Goal: Information Seeking & Learning: Learn about a topic

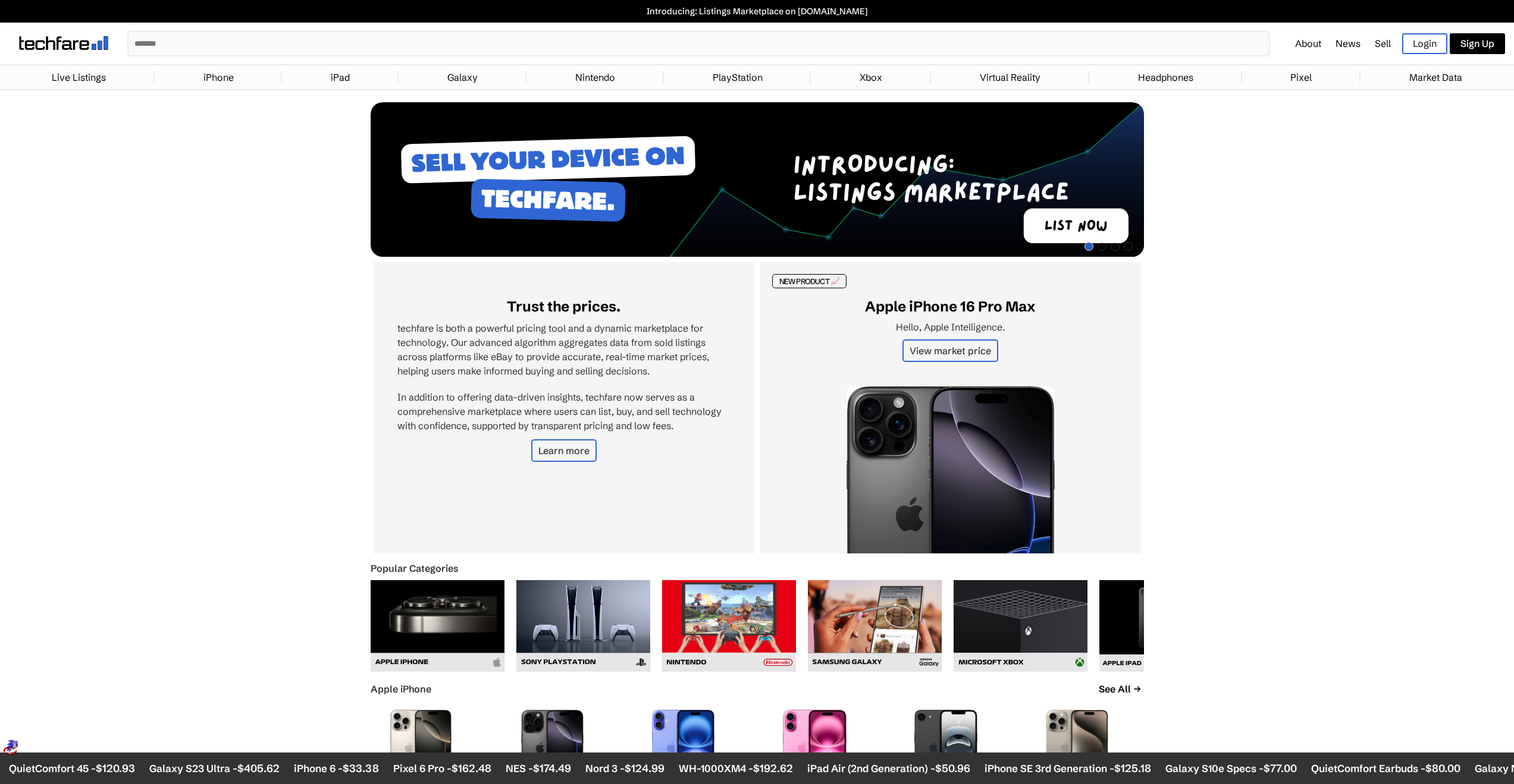
scroll to position [386, 0]
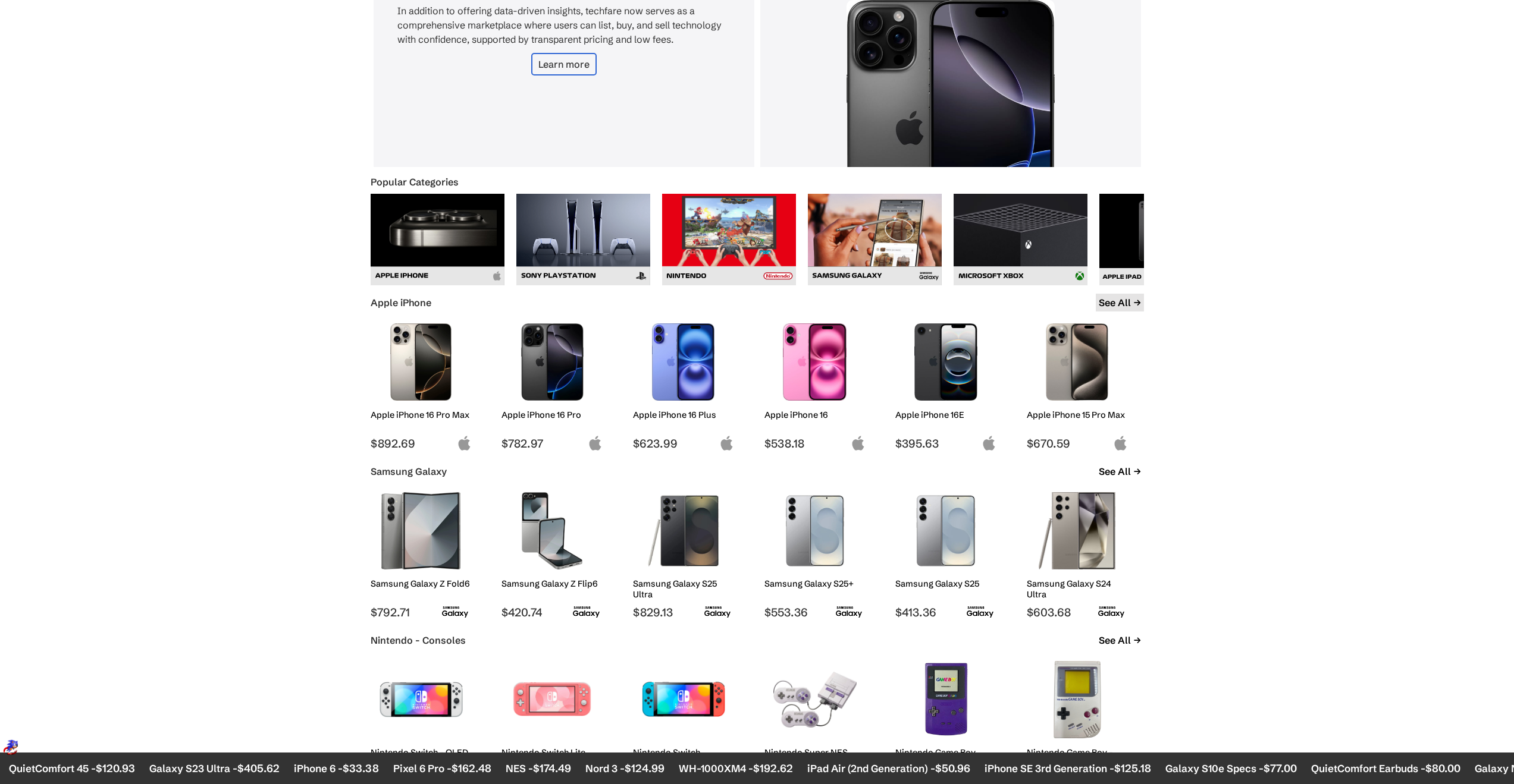
click at [1118, 305] on link "See All" at bounding box center [1119, 303] width 48 height 18
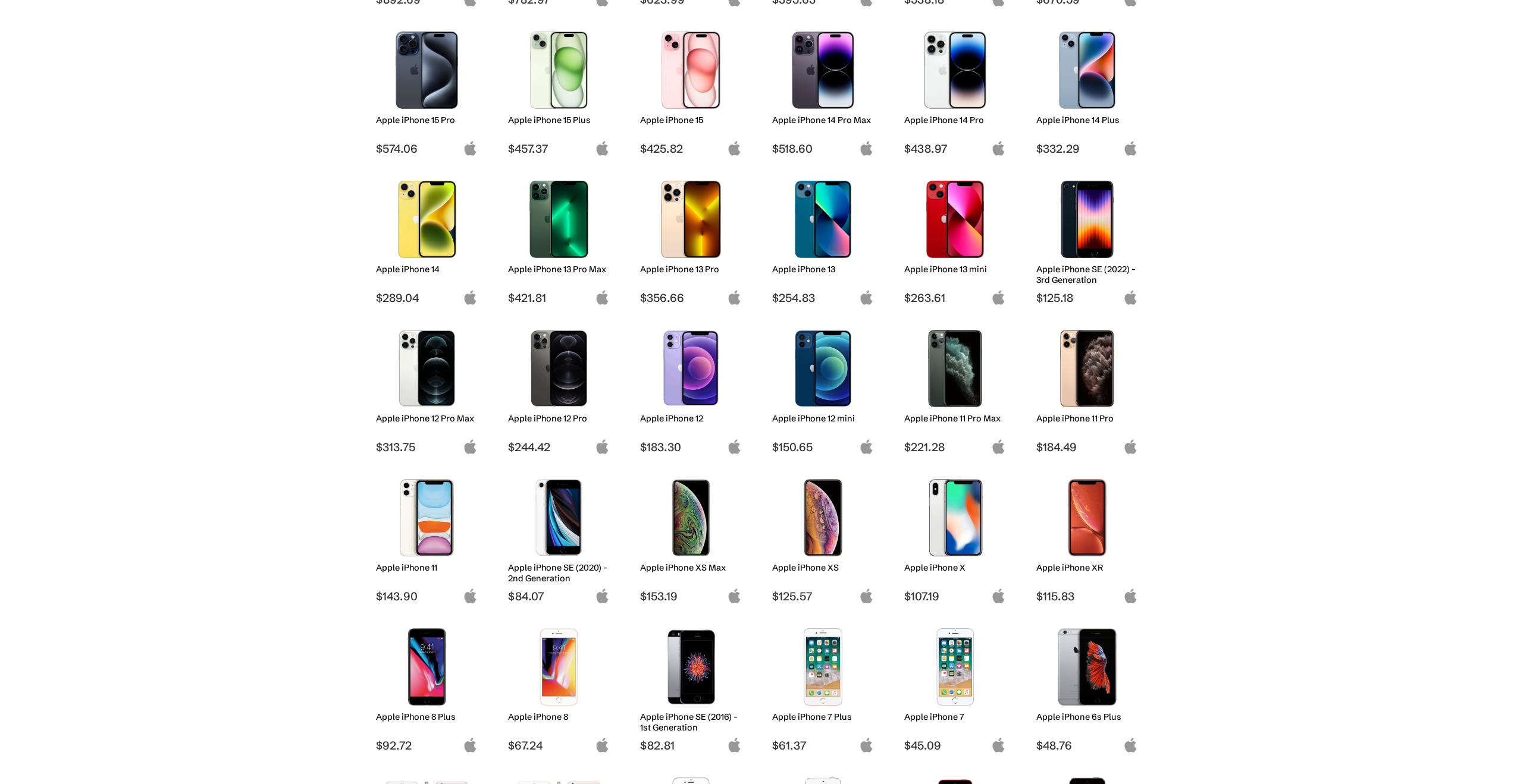
scroll to position [310, 0]
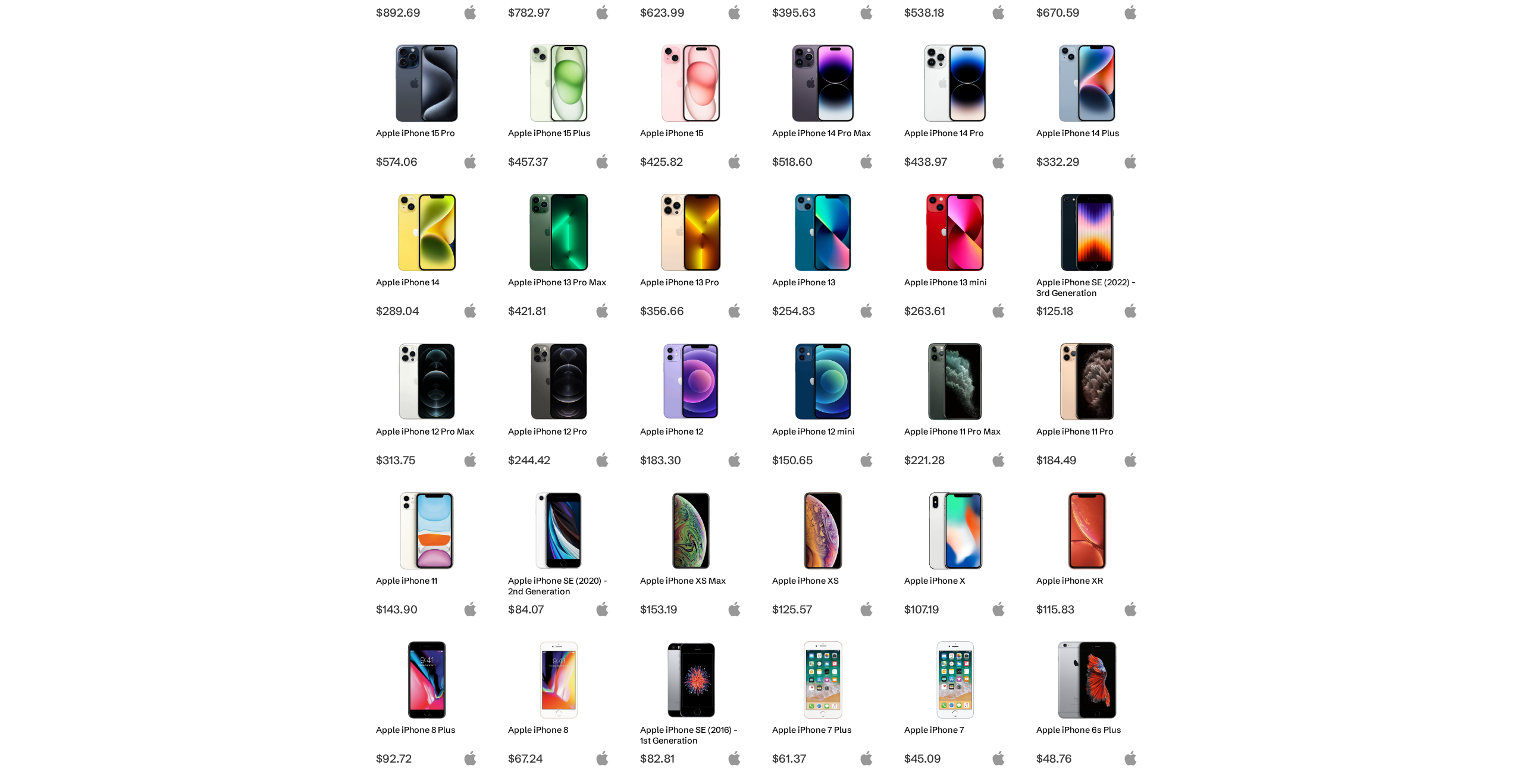
click at [815, 84] on img at bounding box center [823, 83] width 84 height 78
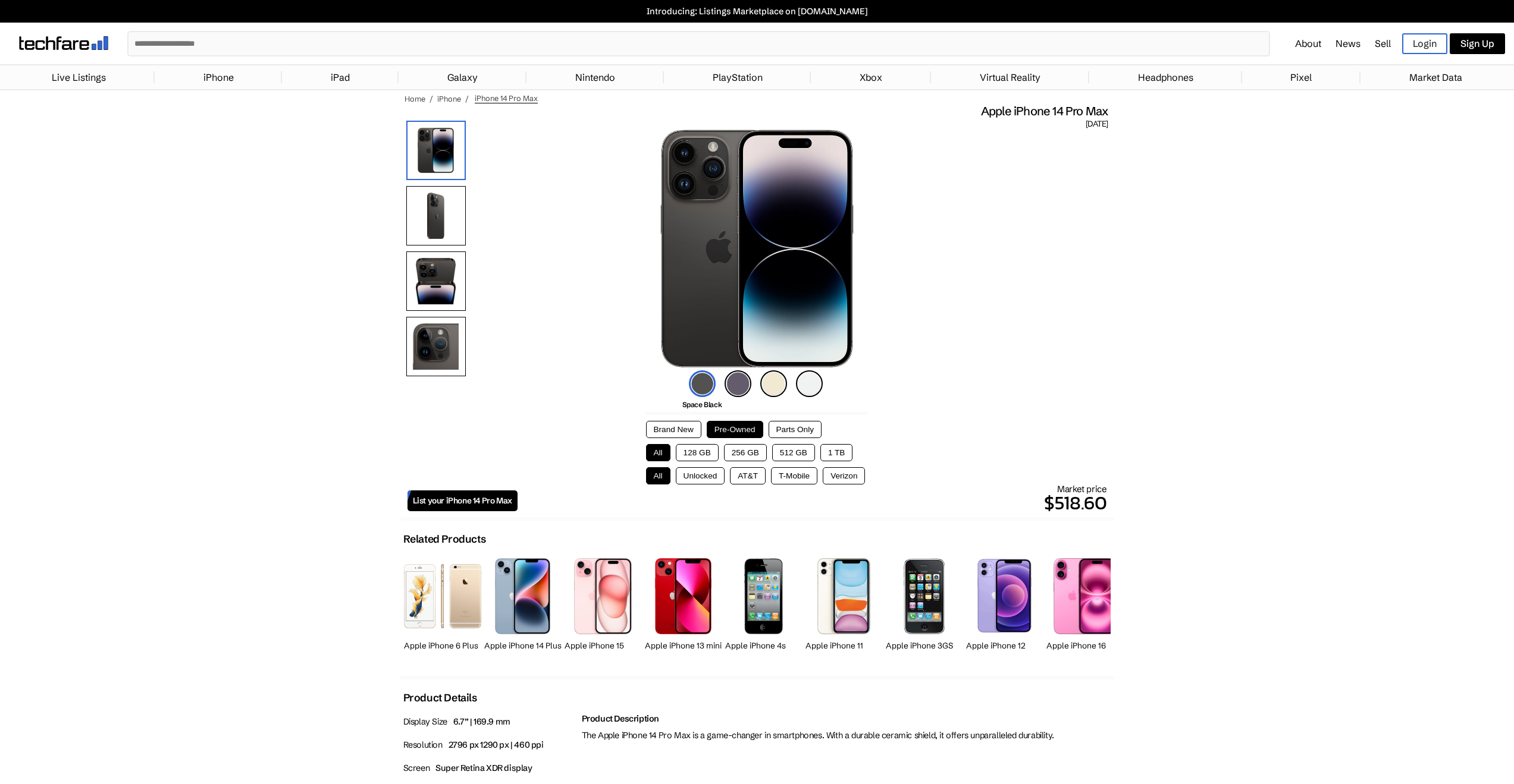
click at [689, 425] on button "Brand New" at bounding box center [674, 430] width 56 height 17
click at [733, 457] on button "256 GB" at bounding box center [745, 452] width 42 height 17
click at [689, 479] on button "Unlocked" at bounding box center [700, 475] width 49 height 17
click at [664, 479] on button "All" at bounding box center [659, 475] width 25 height 17
click at [730, 432] on button "Pre-Owned" at bounding box center [735, 430] width 56 height 17
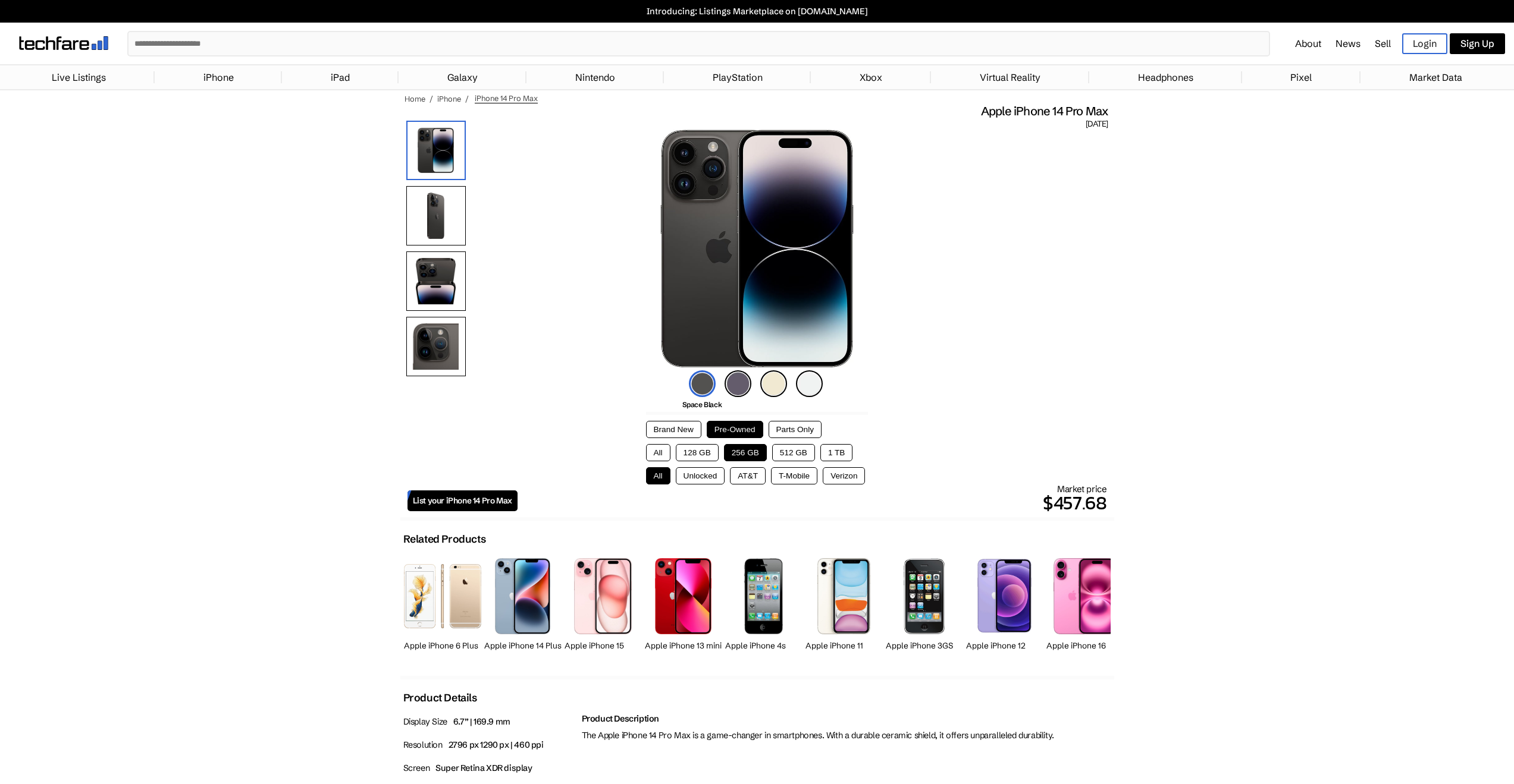
click at [699, 476] on button "Unlocked" at bounding box center [700, 475] width 49 height 17
